Goal: Check status: Check status

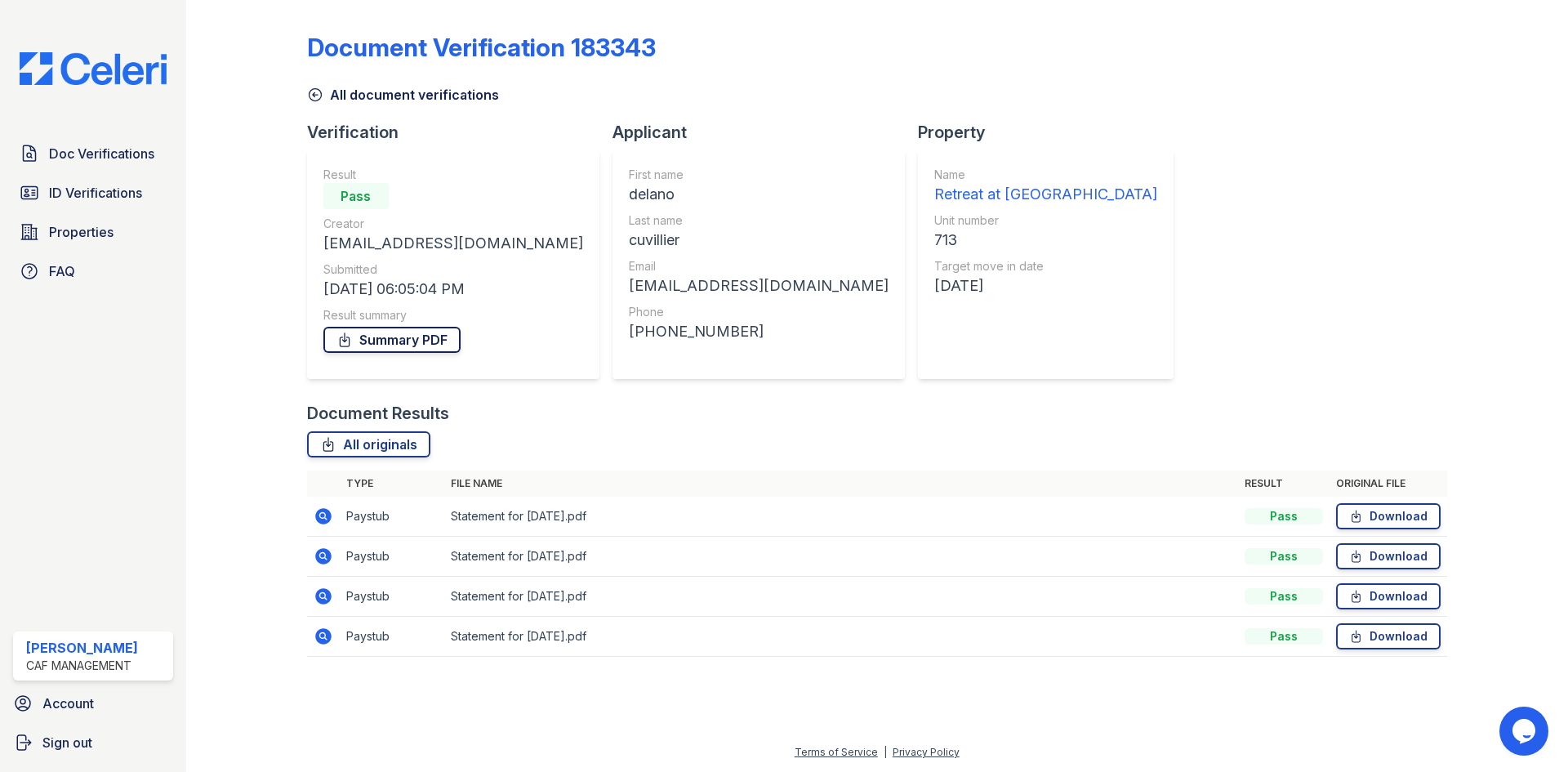
click at [416, 345] on link "Summary PDF" at bounding box center [392, 339] width 137 height 26
click at [312, 93] on icon at bounding box center [315, 94] width 16 height 16
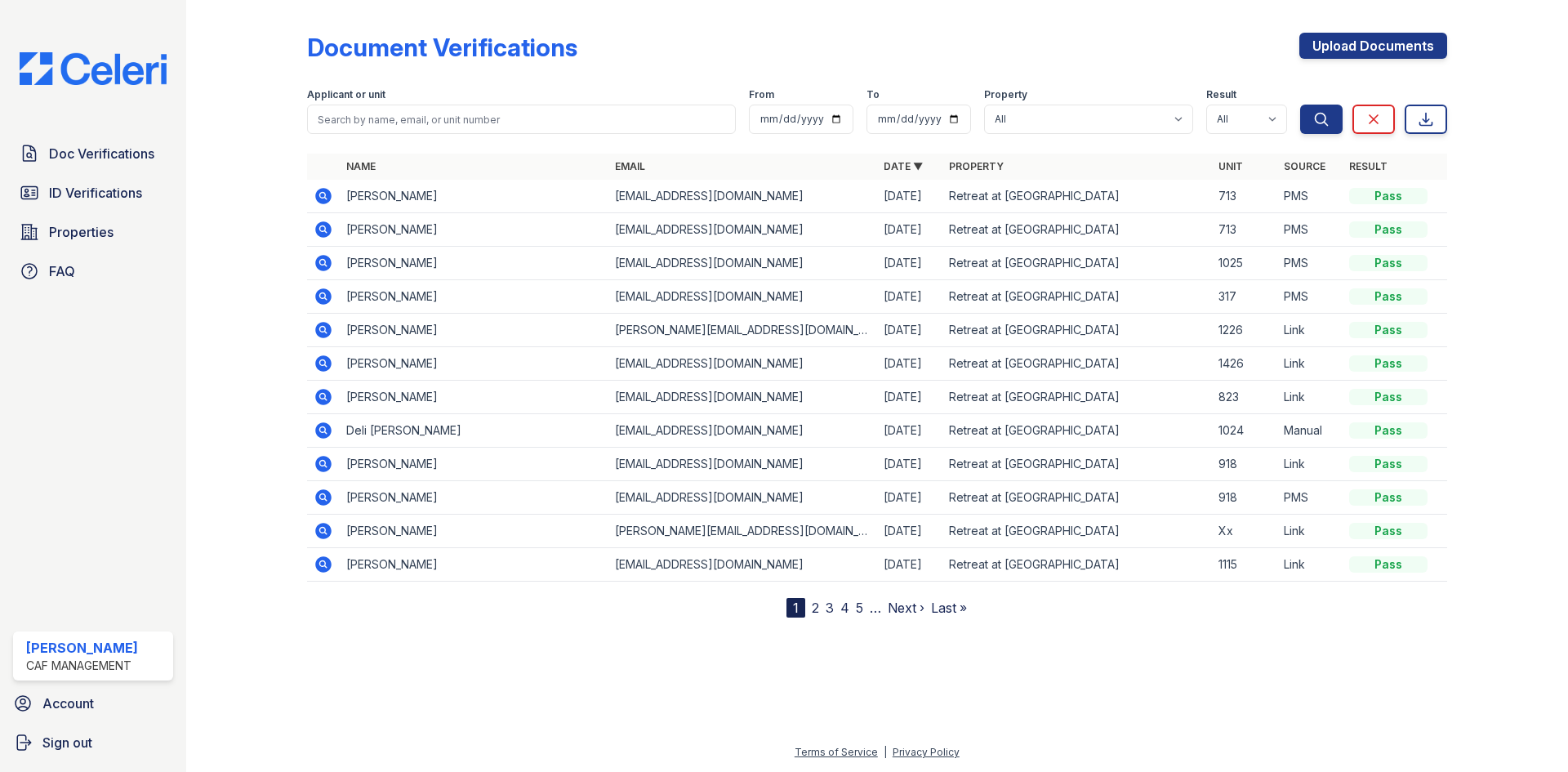
click at [326, 228] on icon at bounding box center [323, 229] width 16 height 16
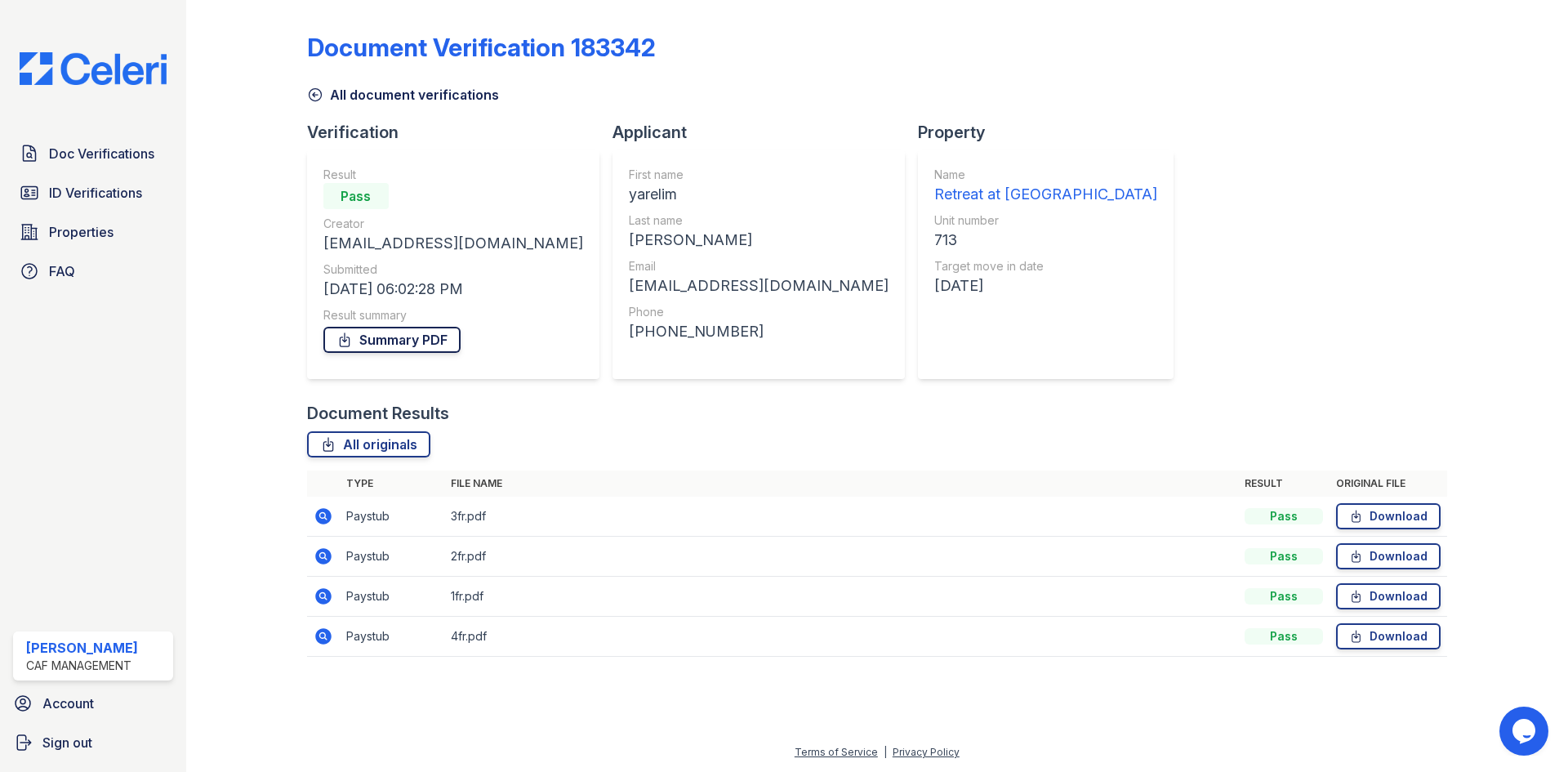
click at [421, 341] on link "Summary PDF" at bounding box center [392, 339] width 137 height 26
click at [320, 93] on icon at bounding box center [315, 94] width 16 height 16
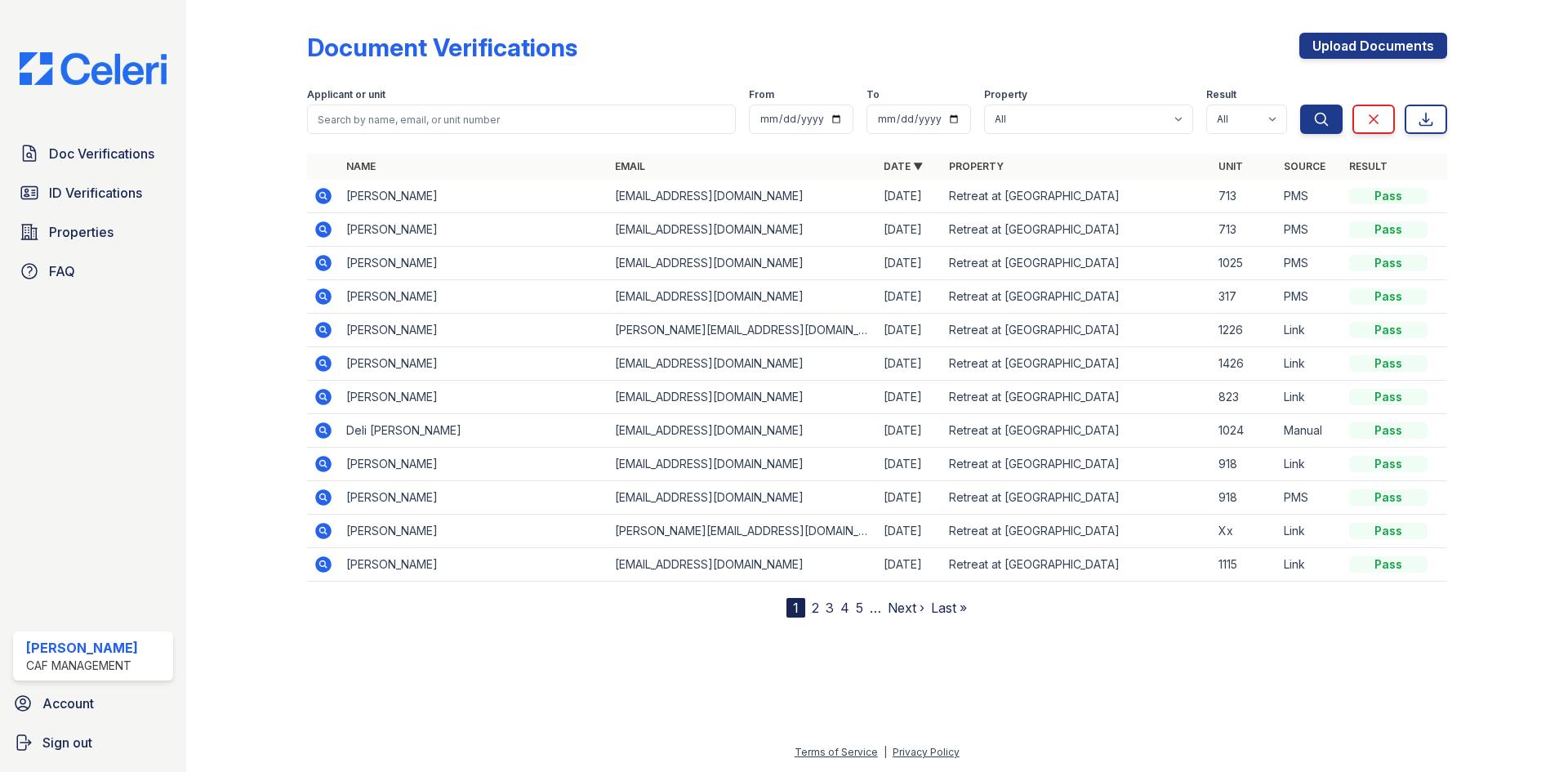
click at [483, 142] on div at bounding box center [877, 144] width 1141 height 7
click at [529, 112] on input "search" at bounding box center [522, 119] width 429 height 29
type input "CUVILLIER"
click at [1300, 104] on button "Search" at bounding box center [1322, 119] width 42 height 29
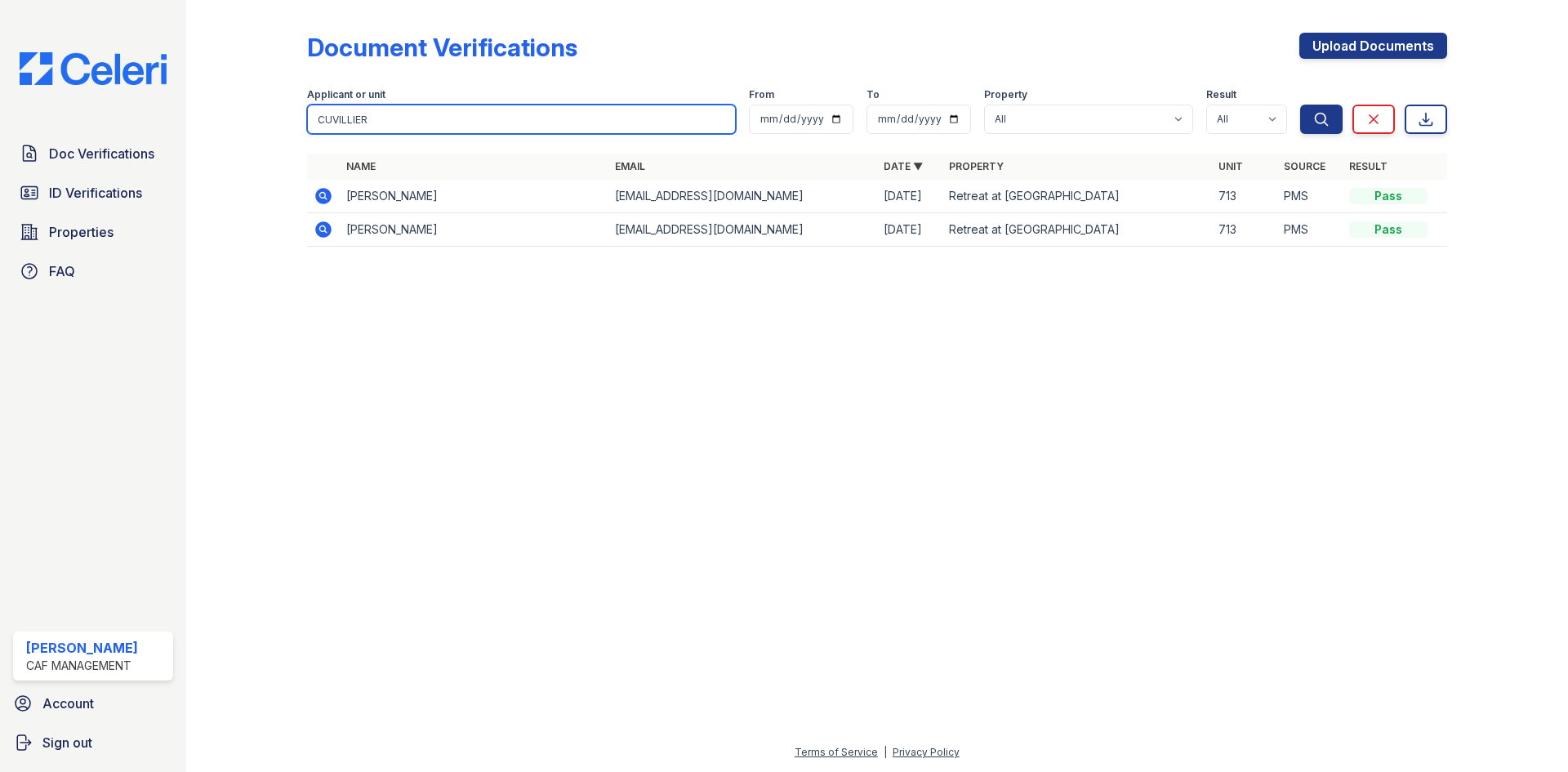
click at [357, 119] on input "CUVILLIER" at bounding box center [522, 119] width 429 height 29
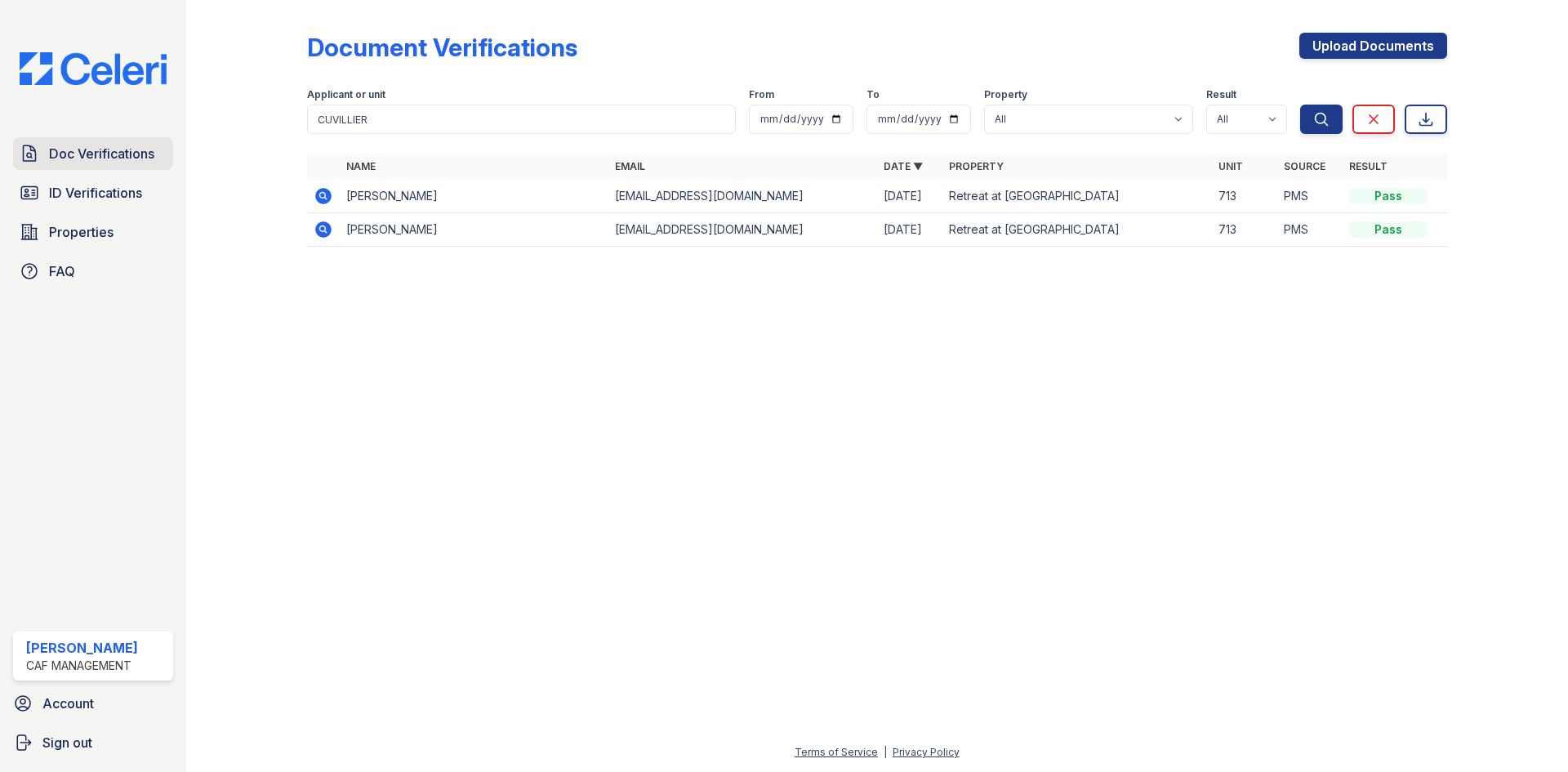
click at [99, 146] on span "Doc Verifications" at bounding box center [101, 153] width 105 height 19
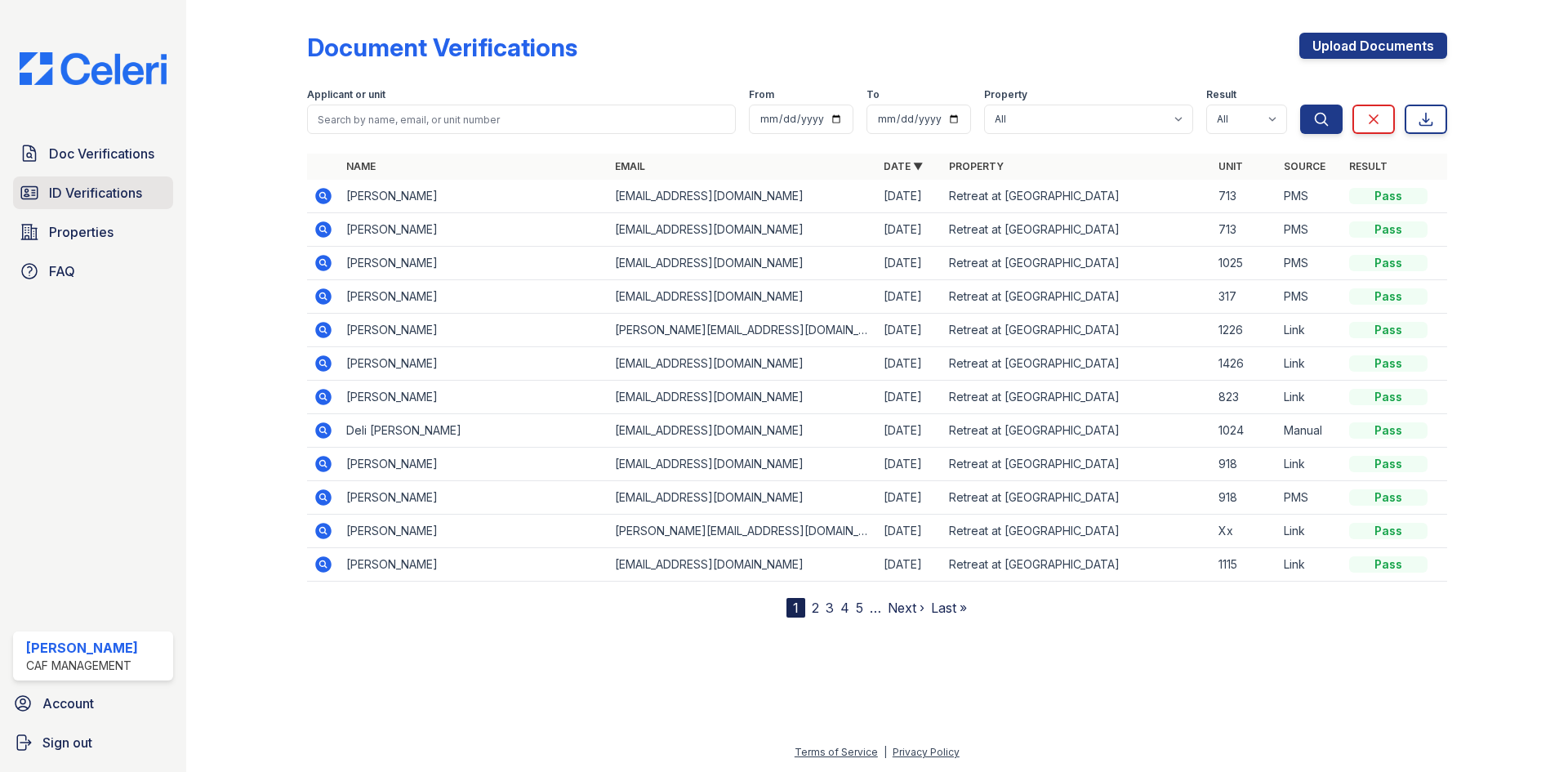
click at [77, 197] on span "ID Verifications" at bounding box center [95, 193] width 93 height 19
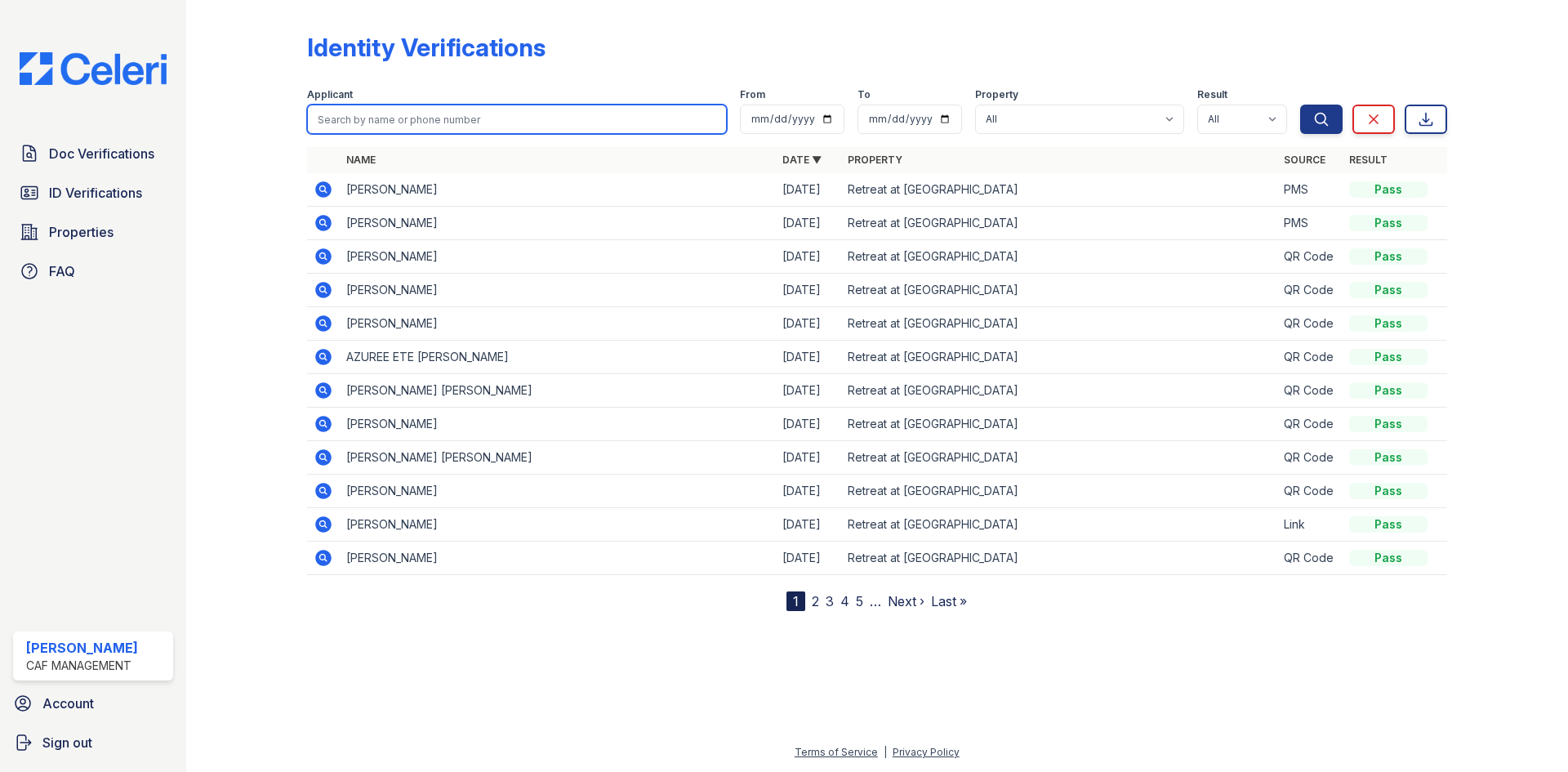
drag, startPoint x: 354, startPoint y: 144, endPoint x: 431, endPoint y: 120, distance: 80.7
click at [431, 120] on input "search" at bounding box center [516, 119] width 420 height 29
paste input "CUVILLIER"
type input "CUVILLIER"
click at [326, 215] on icon at bounding box center [323, 222] width 19 height 19
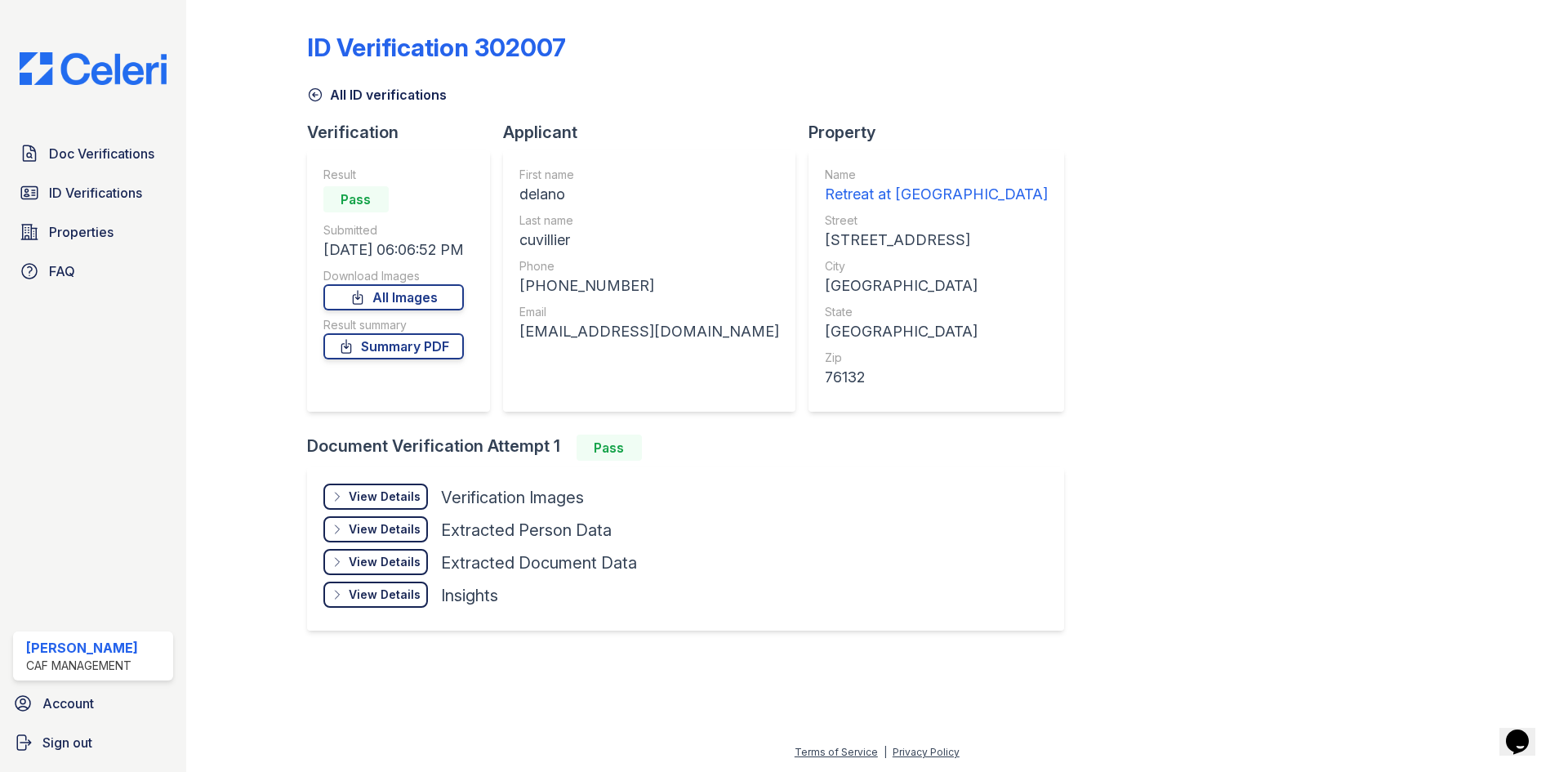
click at [390, 497] on div "View Details" at bounding box center [384, 496] width 72 height 16
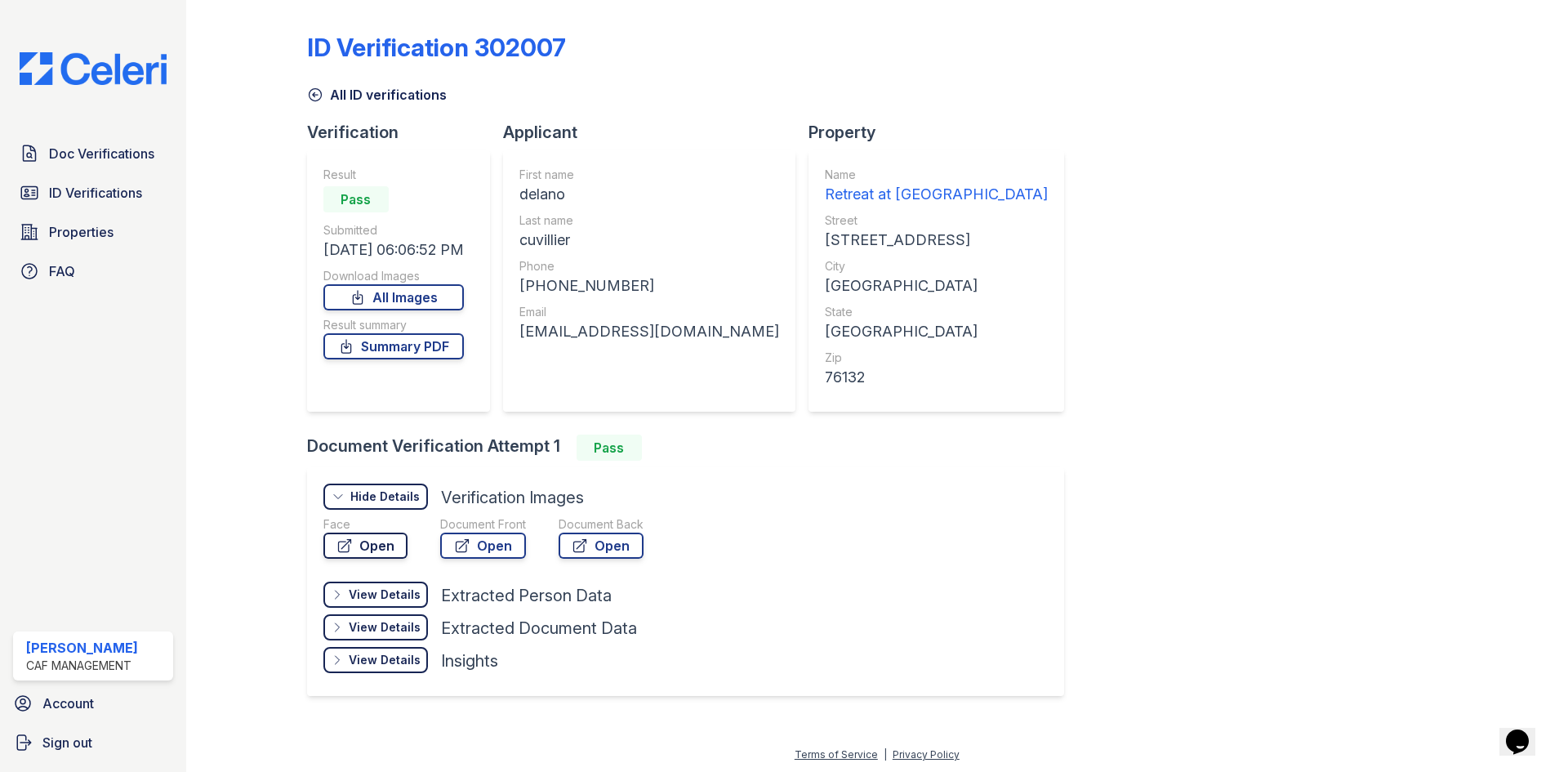
click at [368, 535] on link "Open" at bounding box center [366, 545] width 84 height 26
click at [490, 545] on link "Open" at bounding box center [483, 545] width 86 height 26
click at [434, 288] on link "All Images" at bounding box center [394, 297] width 140 height 26
click at [313, 93] on icon at bounding box center [315, 95] width 13 height 13
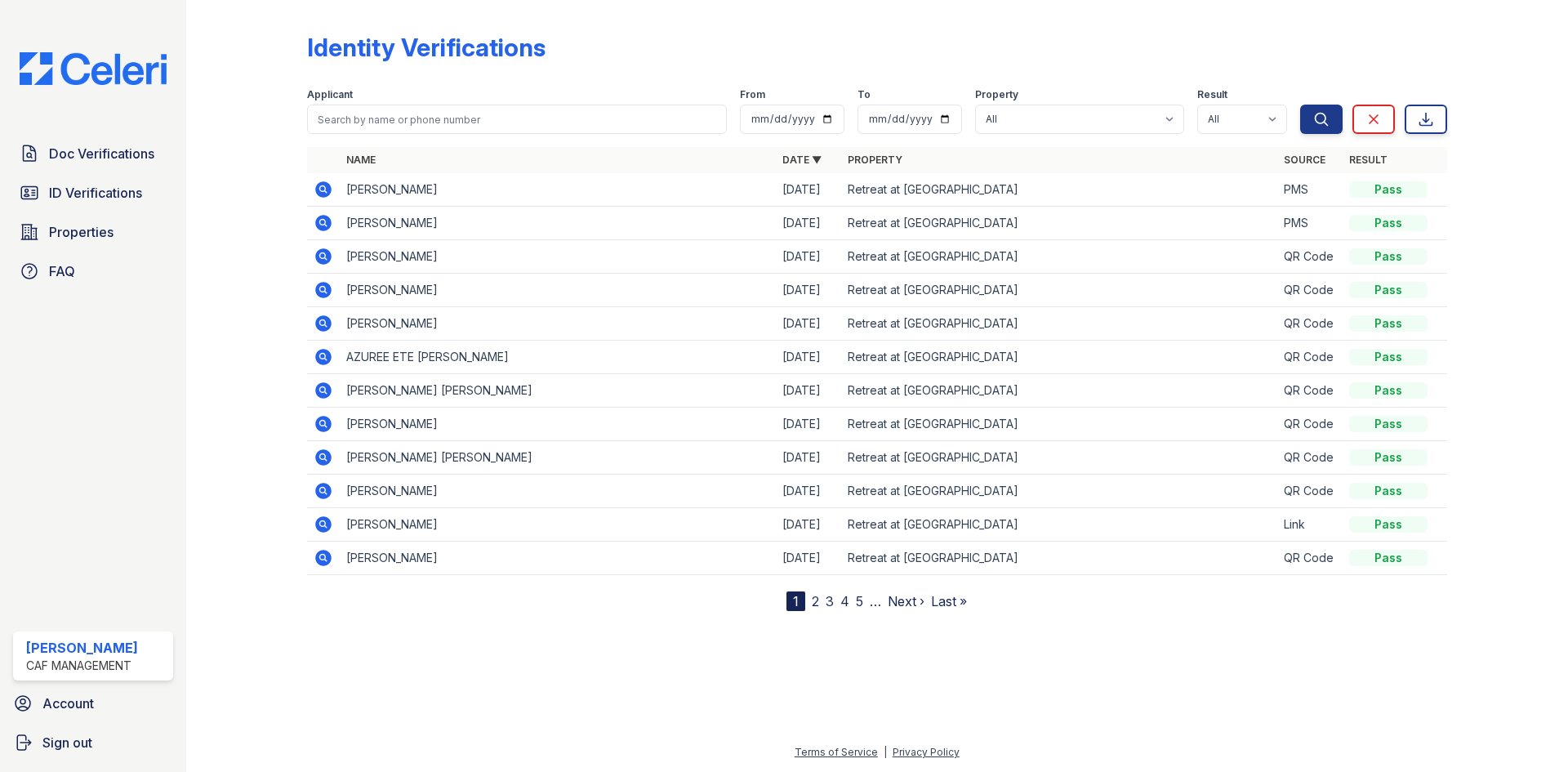
click at [325, 186] on icon at bounding box center [323, 189] width 16 height 16
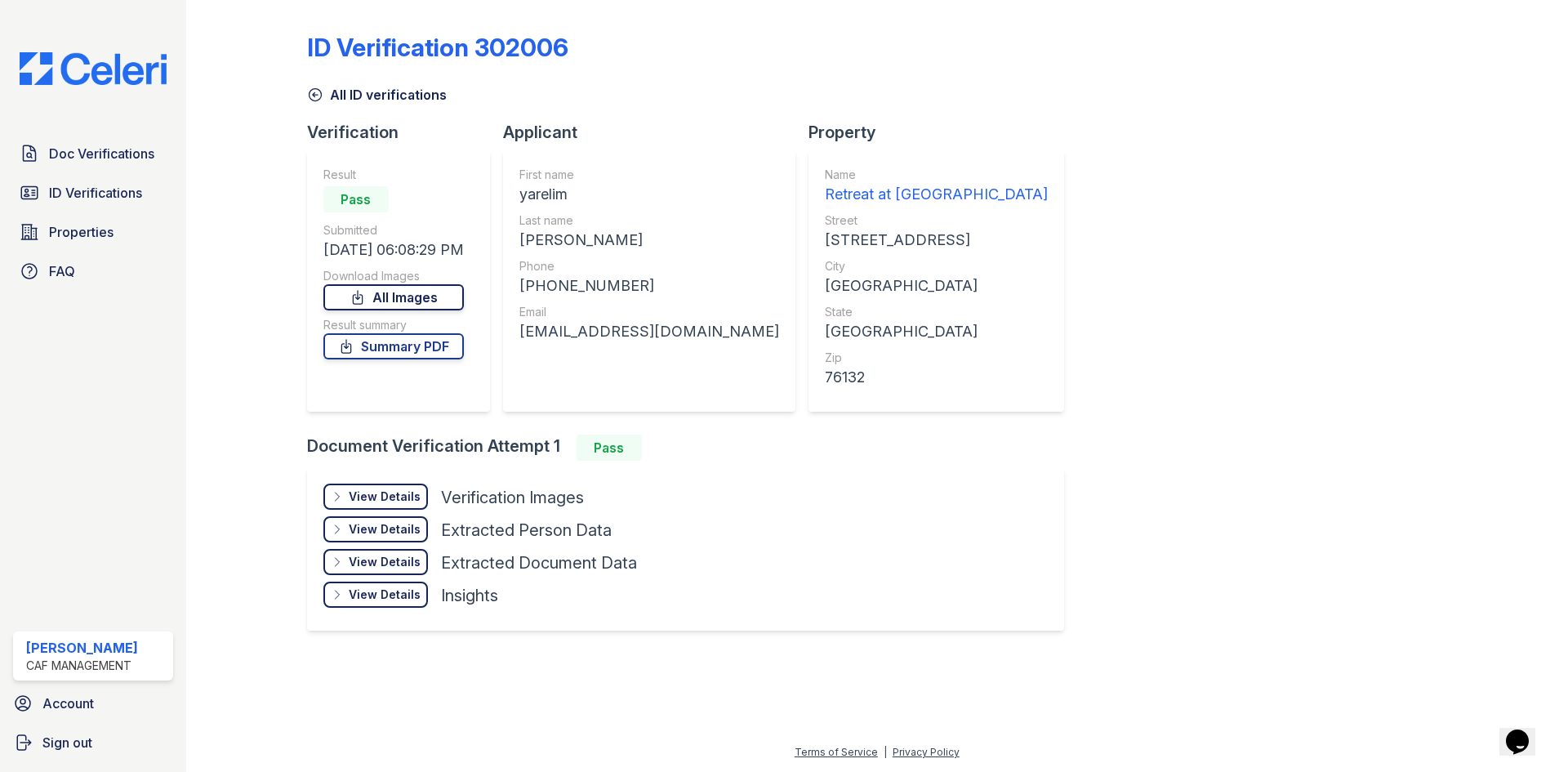
click at [439, 296] on link "All Images" at bounding box center [394, 297] width 140 height 26
click at [388, 350] on link "Summary PDF" at bounding box center [394, 346] width 140 height 26
click at [312, 97] on icon at bounding box center [315, 94] width 16 height 16
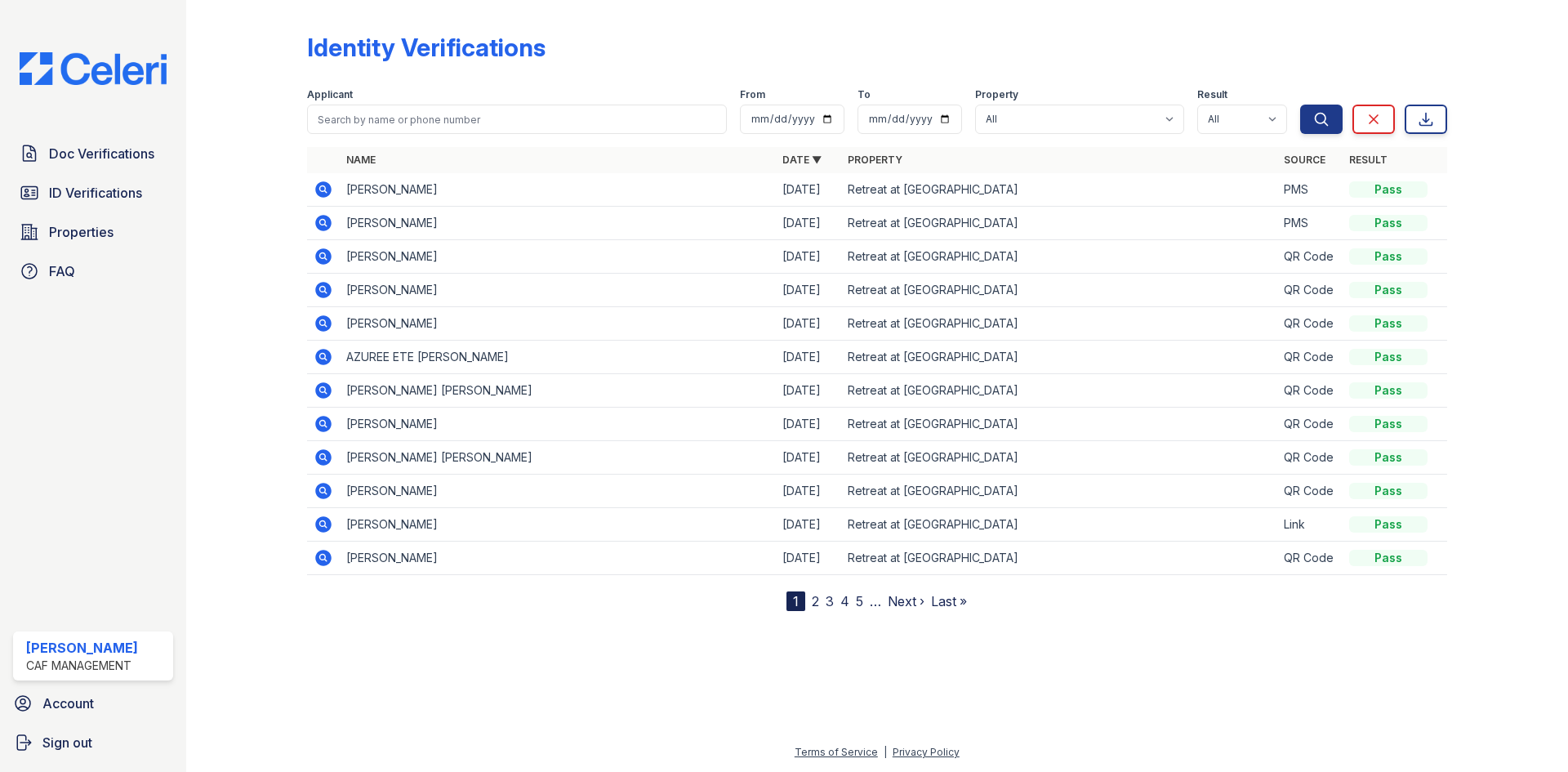
click at [324, 219] on icon at bounding box center [323, 222] width 19 height 19
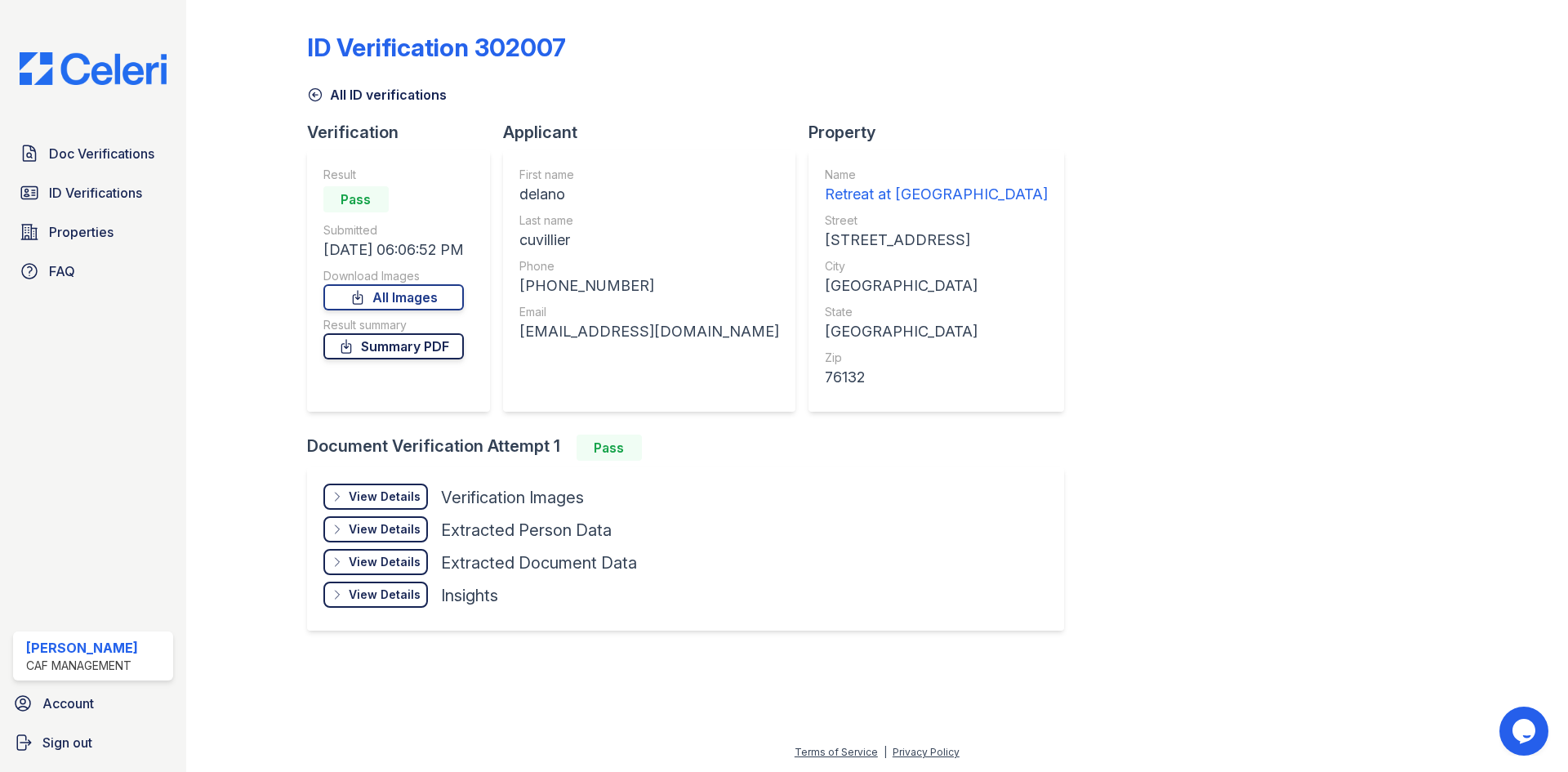
click at [437, 346] on link "Summary PDF" at bounding box center [394, 346] width 140 height 26
